Goal: Task Accomplishment & Management: Use online tool/utility

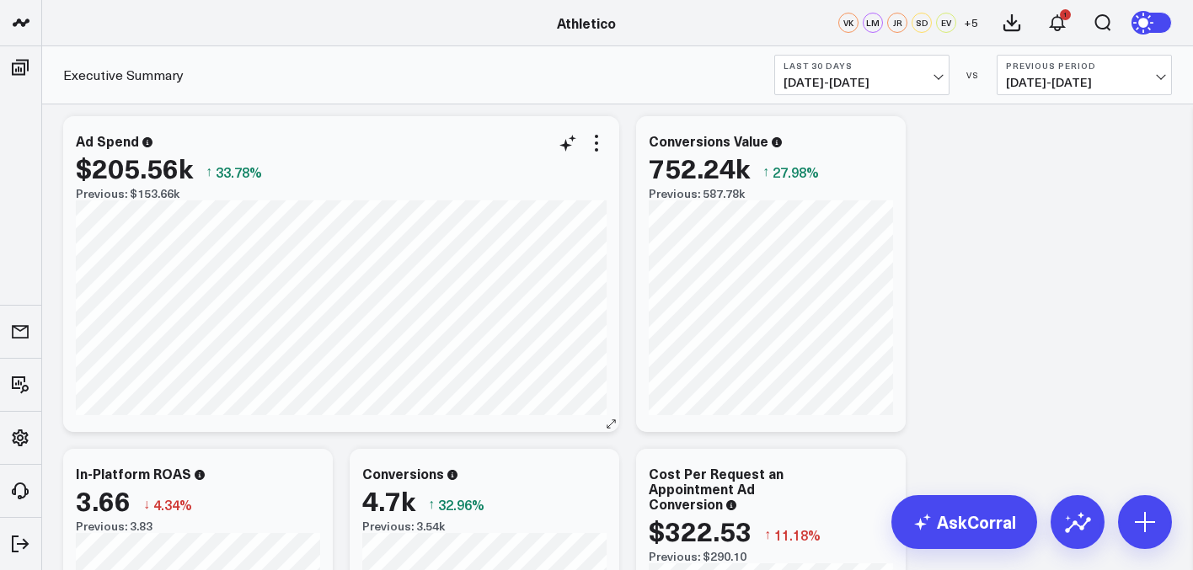
scroll to position [11, 0]
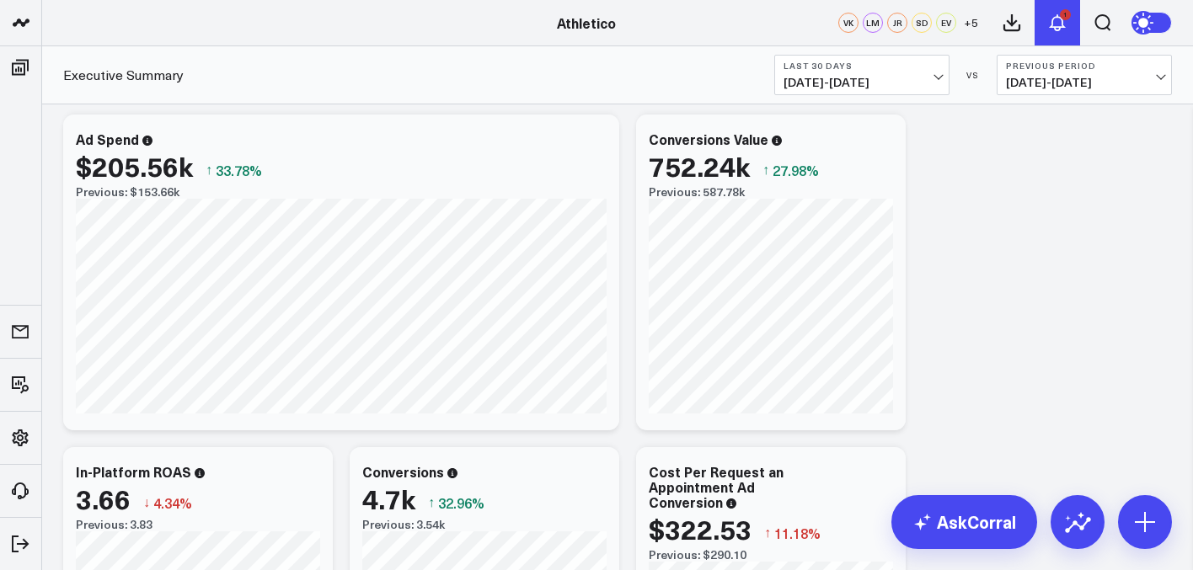
click at [1061, 29] on icon at bounding box center [1057, 23] width 20 height 20
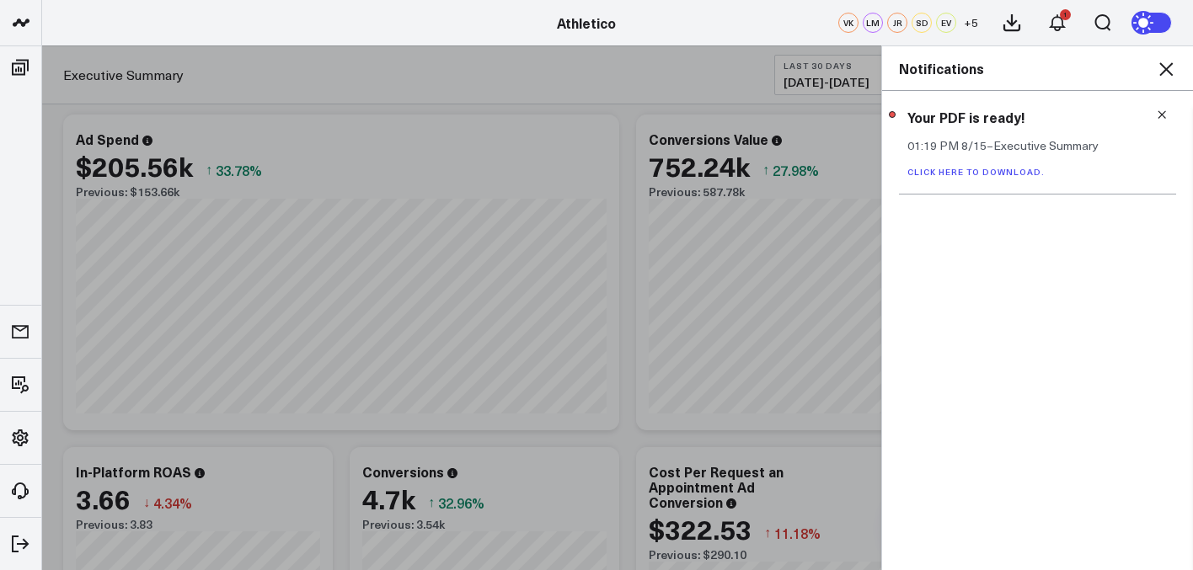
click at [1159, 116] on icon at bounding box center [1162, 115] width 12 height 12
click at [1162, 70] on icon at bounding box center [1166, 69] width 20 height 20
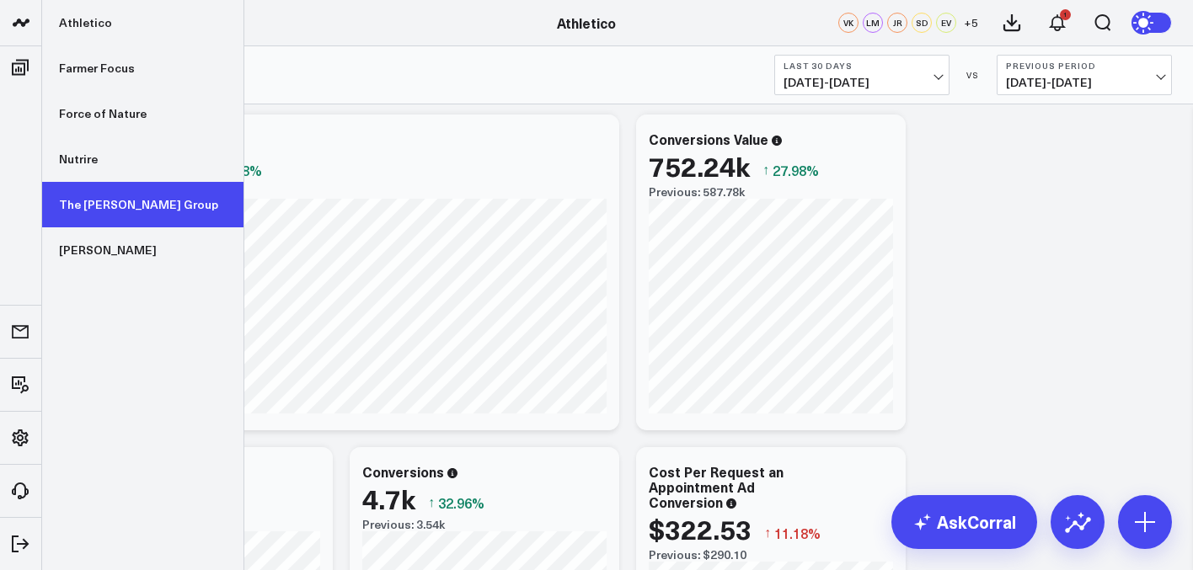
click at [95, 201] on link "The [PERSON_NAME] Group" at bounding box center [142, 204] width 201 height 45
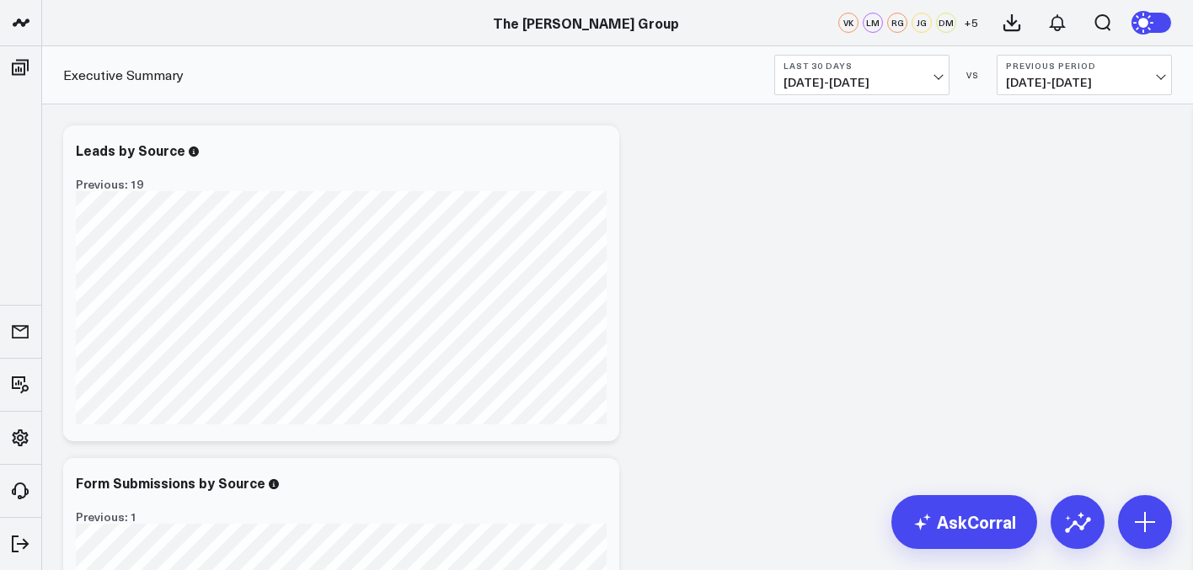
click at [879, 86] on span "[DATE] - [DATE]" at bounding box center [861, 82] width 157 height 13
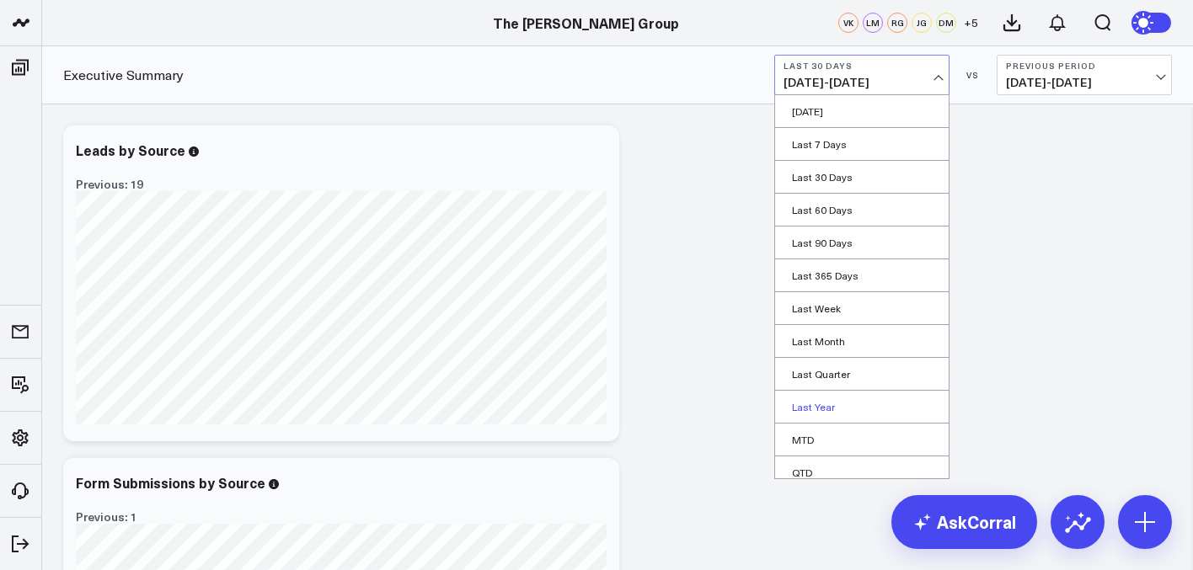
scroll to position [76, 0]
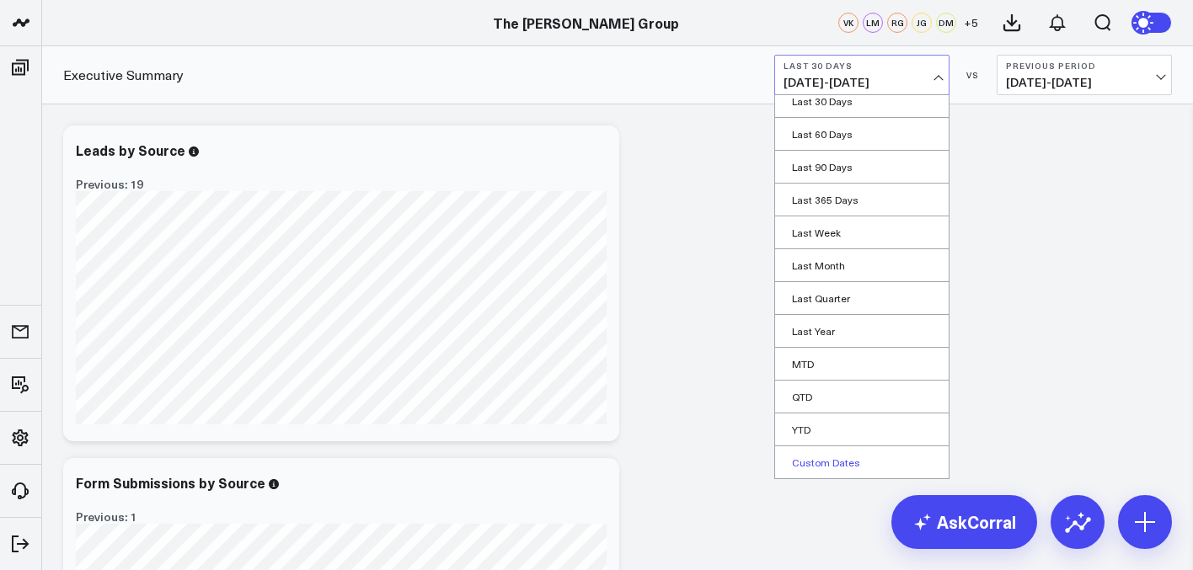
click at [837, 453] on link "Custom Dates" at bounding box center [862, 463] width 174 height 32
select select "7"
select select "2025"
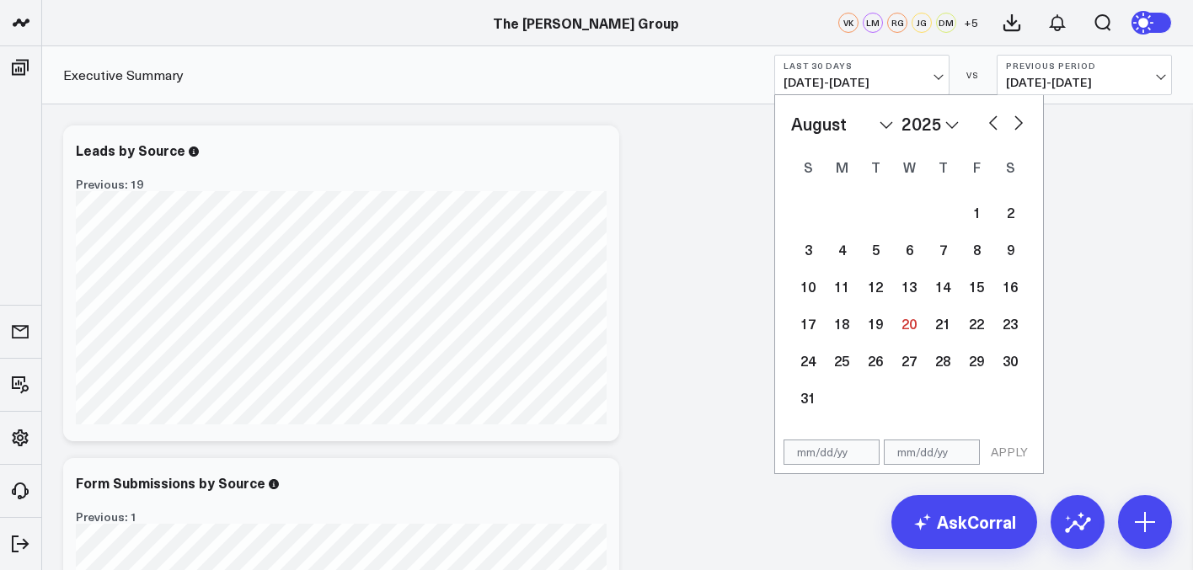
click at [858, 126] on select "January February March April May June July August September October November De…" at bounding box center [842, 123] width 102 height 25
select select "6"
select select "2025"
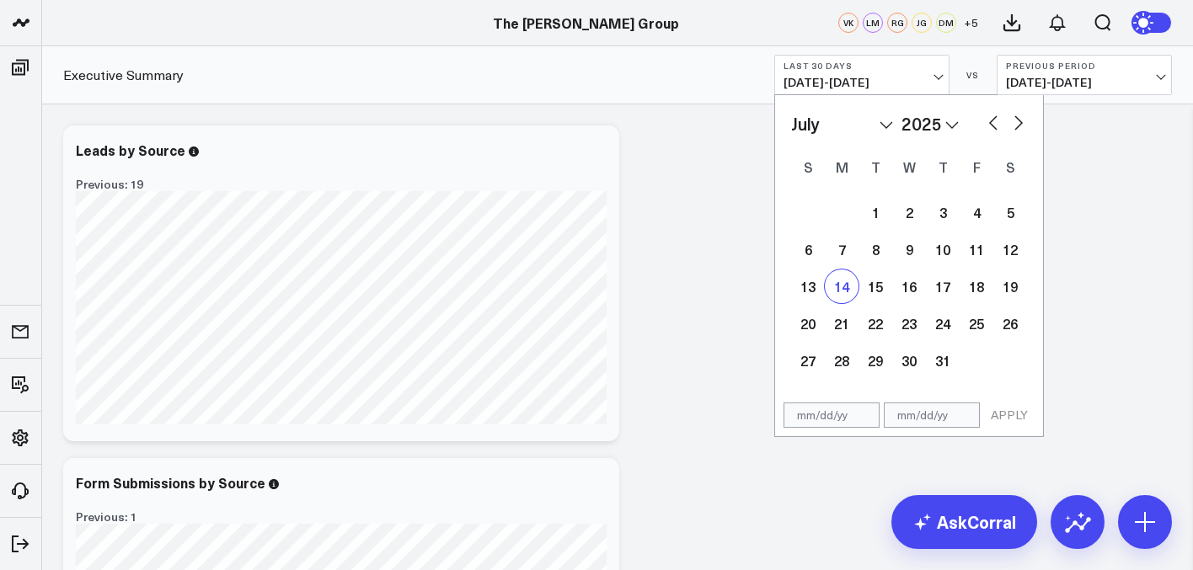
click at [842, 293] on div "14" at bounding box center [842, 287] width 34 height 34
type input "[DATE]"
select select "6"
select select "2025"
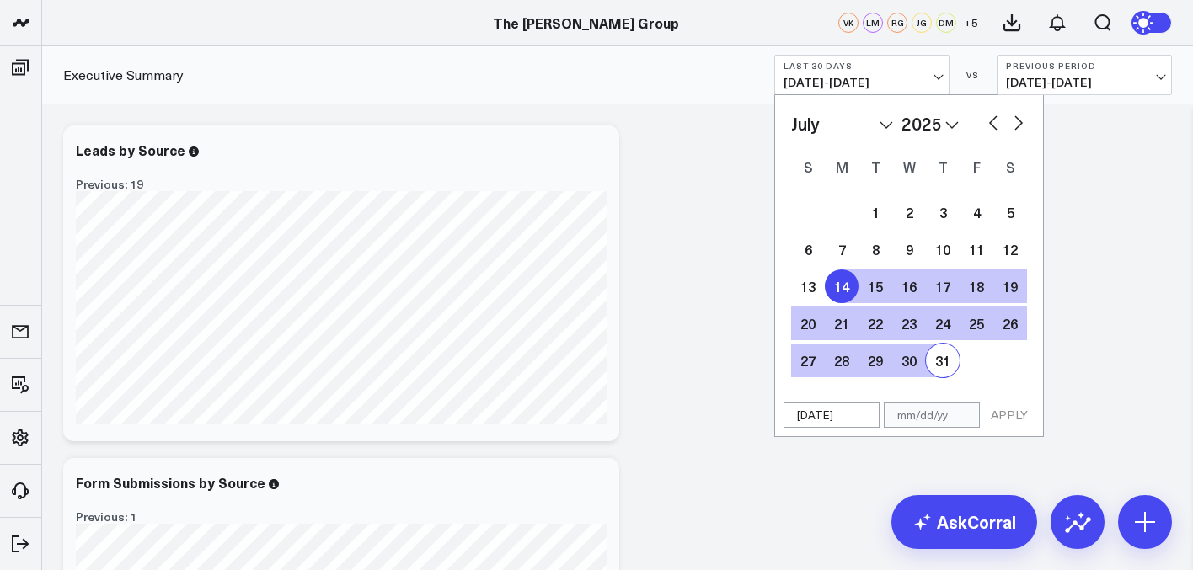
click at [853, 120] on select "January February March April May June July August September October November De…" at bounding box center [842, 123] width 102 height 25
select select "7"
select select "2025"
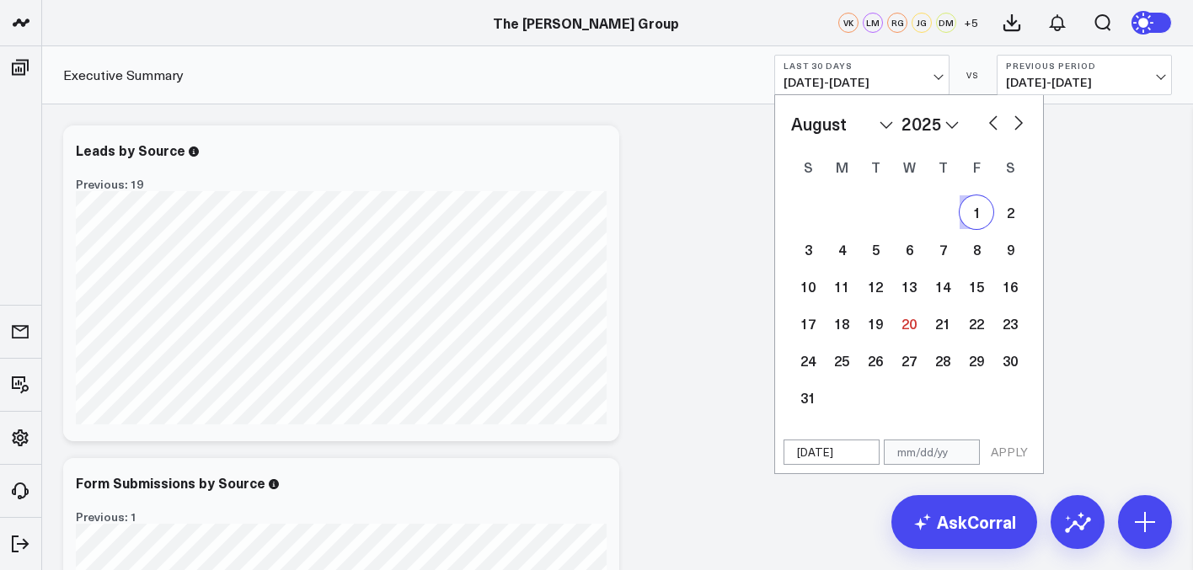
click at [977, 211] on div "1" at bounding box center [977, 212] width 34 height 34
type input "[DATE]"
select select "7"
select select "2025"
click at [1024, 467] on div "[DATE] [DATE] APPLY" at bounding box center [909, 452] width 270 height 43
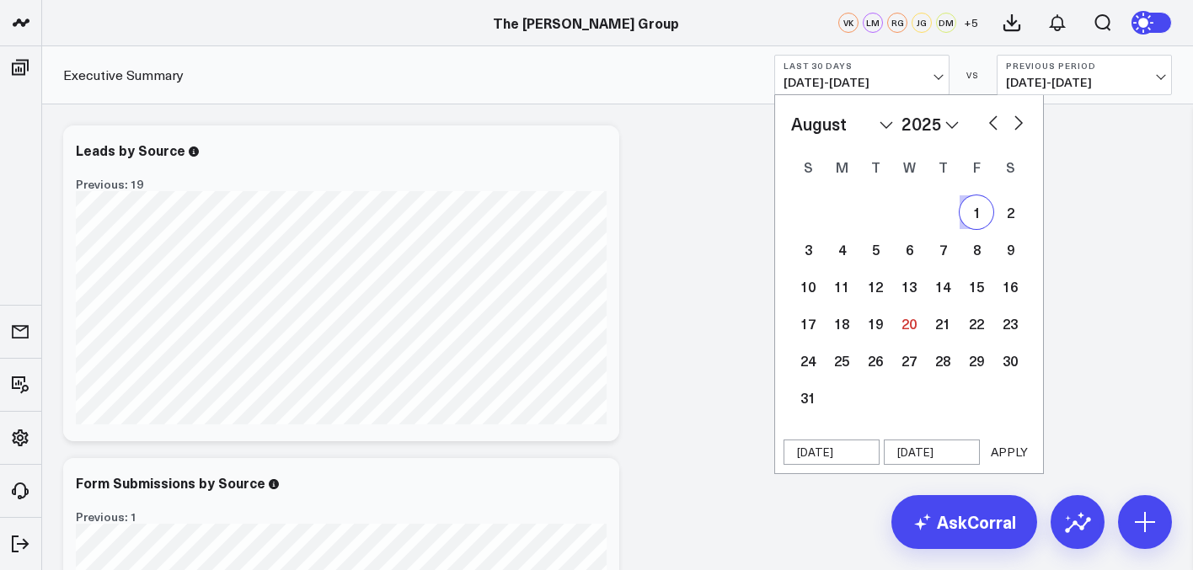
select select "7"
select select "2025"
click at [1019, 451] on button "APPLY" at bounding box center [1009, 452] width 51 height 25
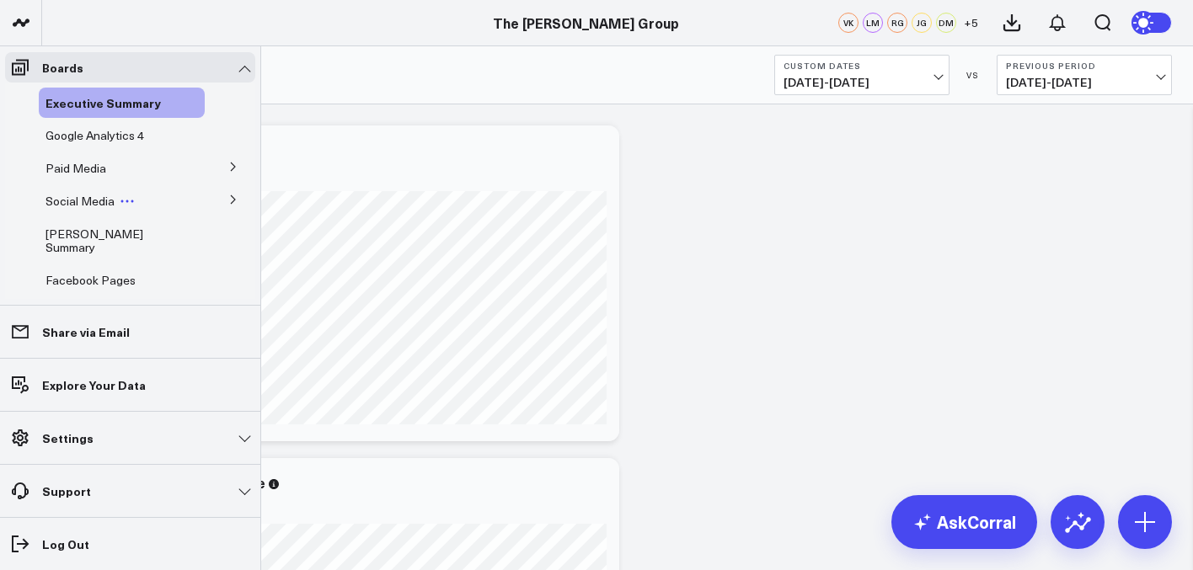
scroll to position [29, 0]
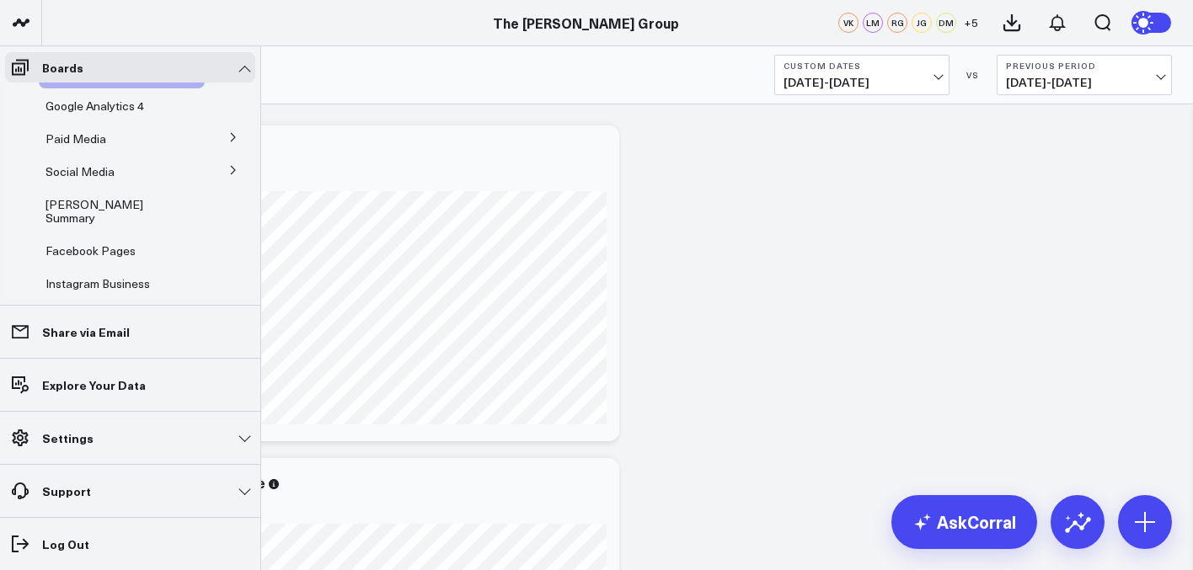
click at [231, 142] on button at bounding box center [233, 136] width 44 height 25
click at [92, 193] on span "Linkedin Ads" at bounding box center [89, 199] width 67 height 16
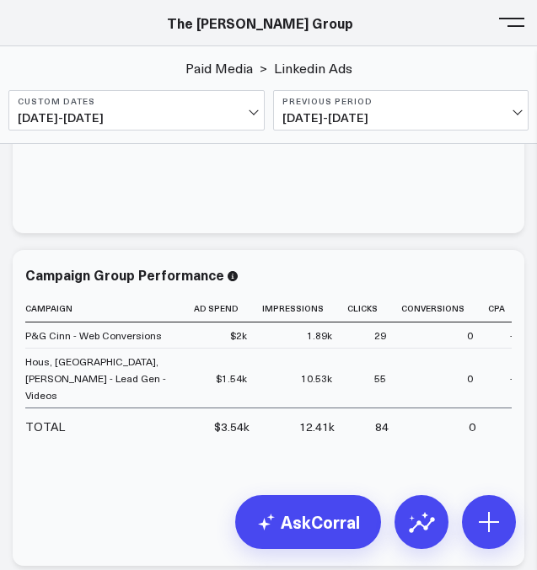
scroll to position [3323, 0]
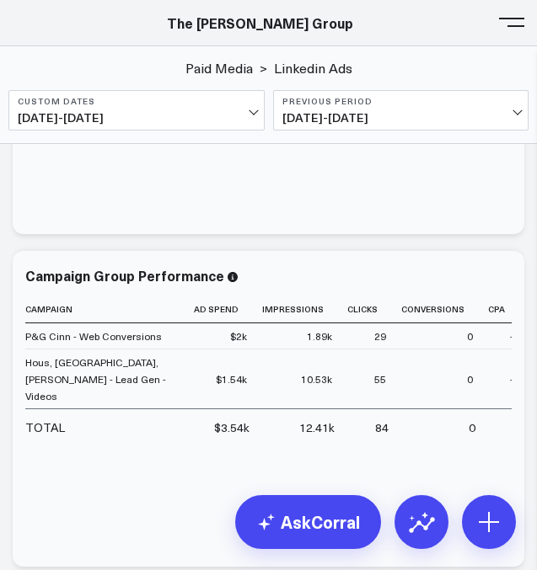
click at [366, 115] on span "[DATE] - [DATE]" at bounding box center [401, 117] width 238 height 13
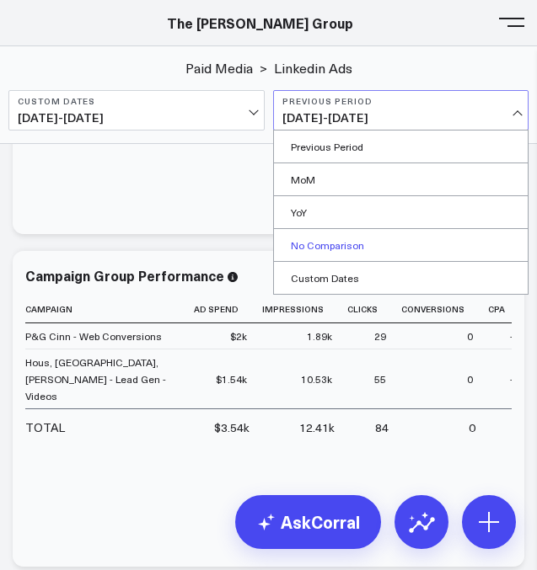
click at [361, 245] on link "No Comparison" at bounding box center [401, 245] width 254 height 32
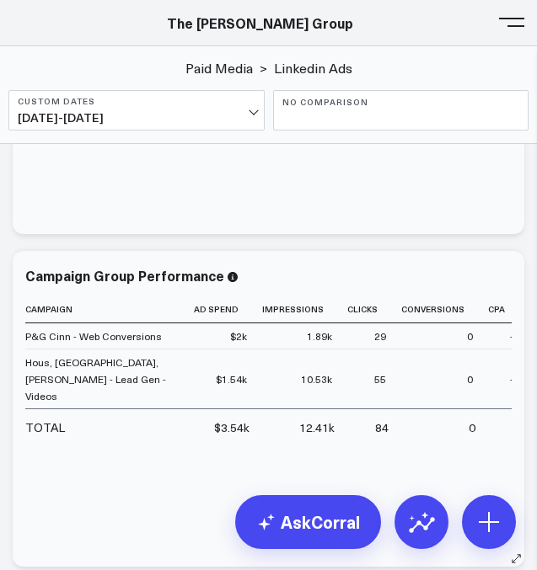
scroll to position [0, 26]
